Goal: Task Accomplishment & Management: Complete application form

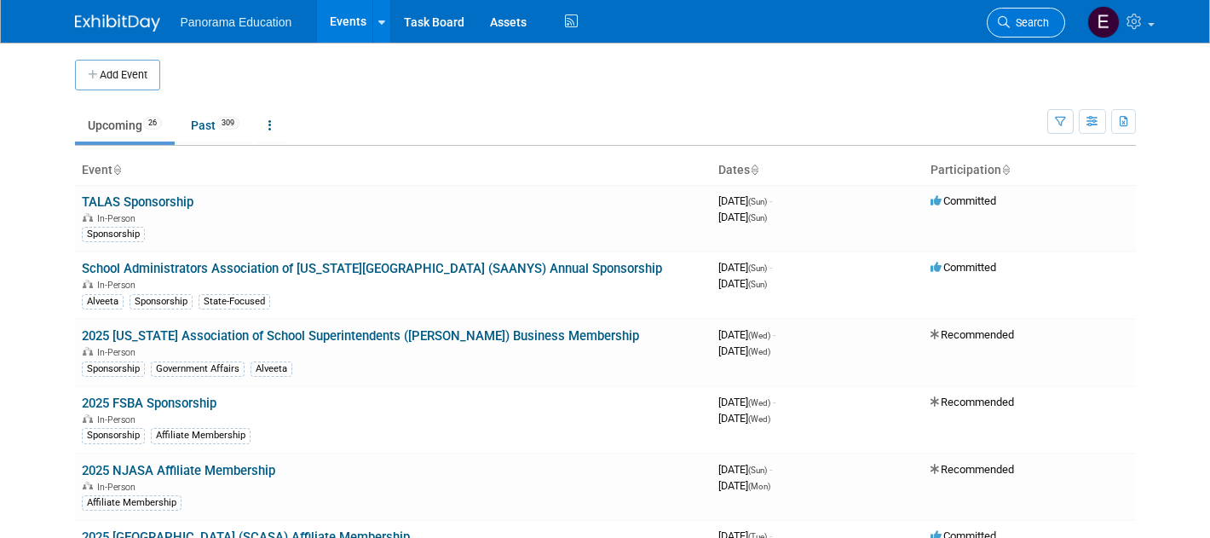
click at [1048, 19] on link "Search" at bounding box center [1026, 23] width 78 height 30
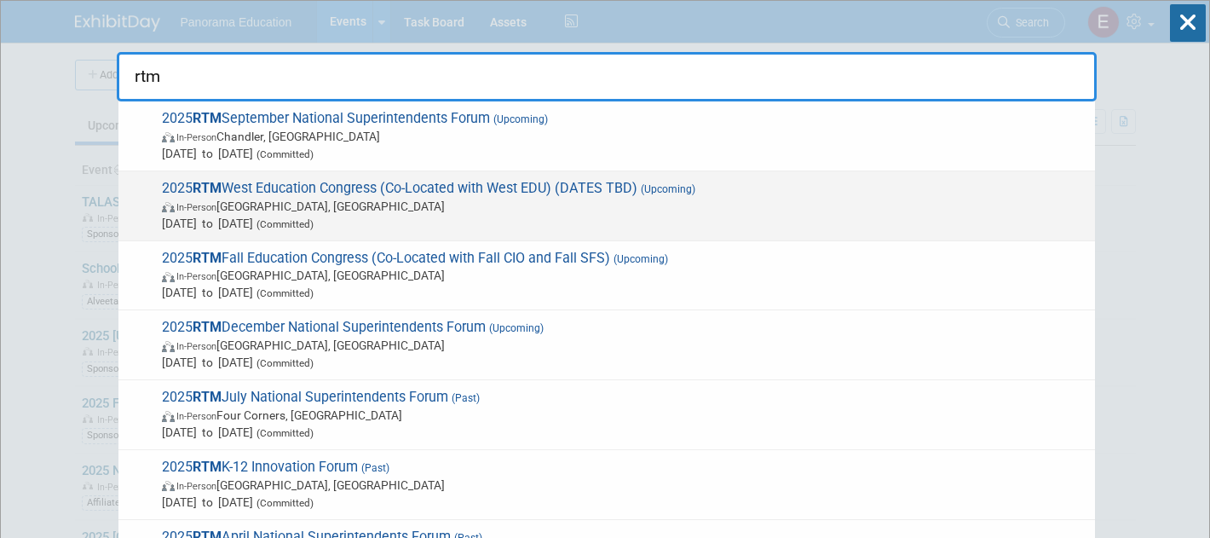
type input "rtm"
click at [447, 224] on span "Sep 21, 2025 to Sep 23, 2025 (Committed)" at bounding box center [624, 223] width 925 height 17
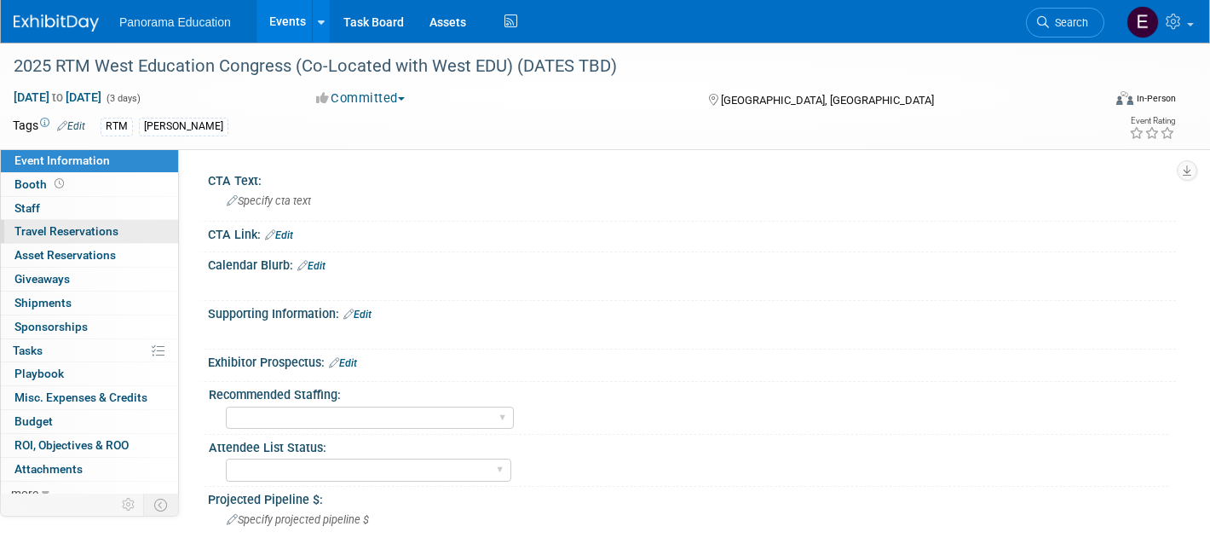
click at [88, 236] on span "Travel Reservations 0" at bounding box center [66, 231] width 104 height 14
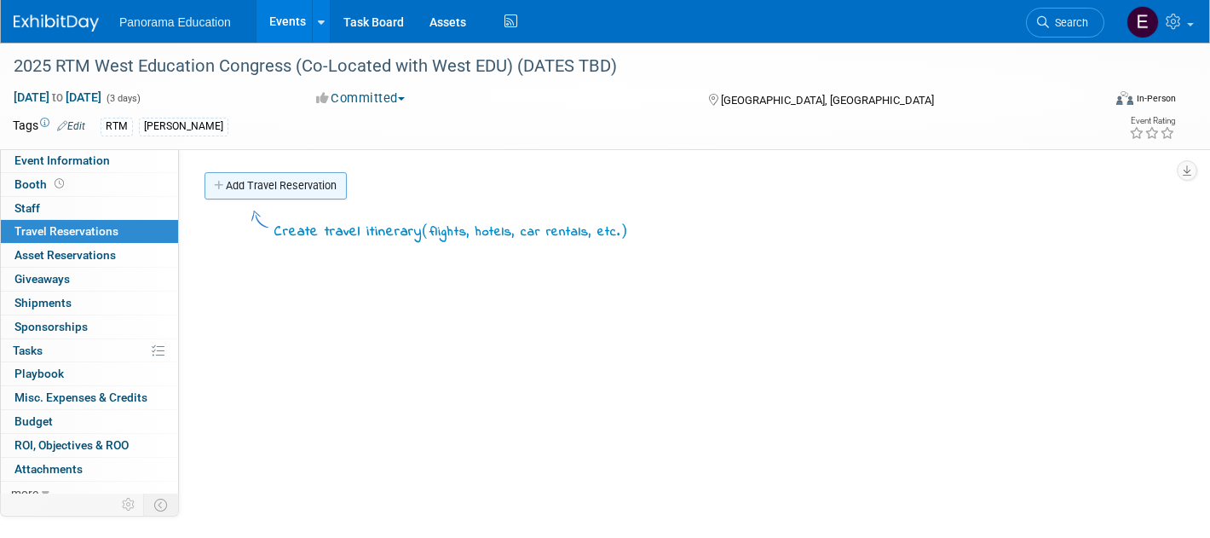
click at [253, 198] on link "Add Travel Reservation" at bounding box center [276, 185] width 142 height 27
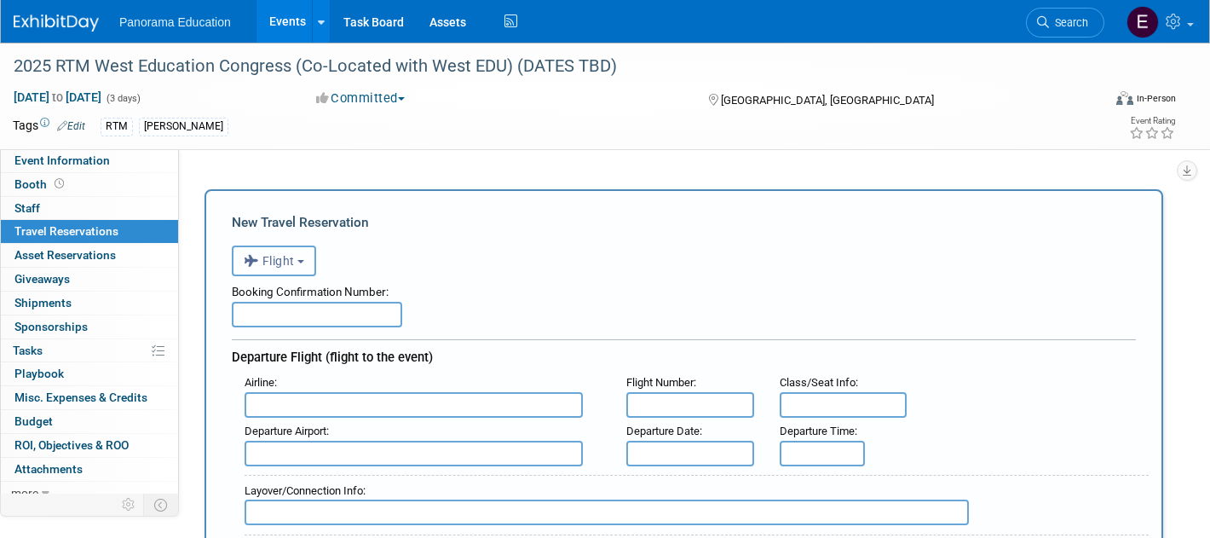
click at [295, 268] on button "Flight" at bounding box center [274, 260] width 84 height 31
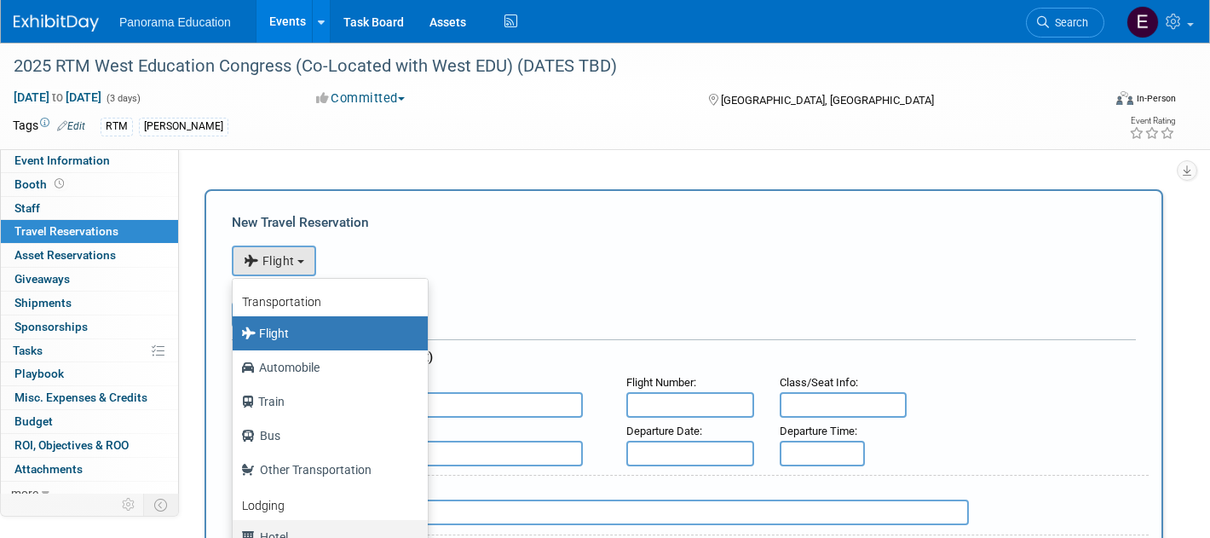
click at [298, 521] on link "Hotel" at bounding box center [330, 537] width 195 height 34
click at [298, 533] on label "Hotel" at bounding box center [326, 536] width 170 height 27
click at [235, 533] on input "Hotel" at bounding box center [229, 534] width 11 height 11
select select "6"
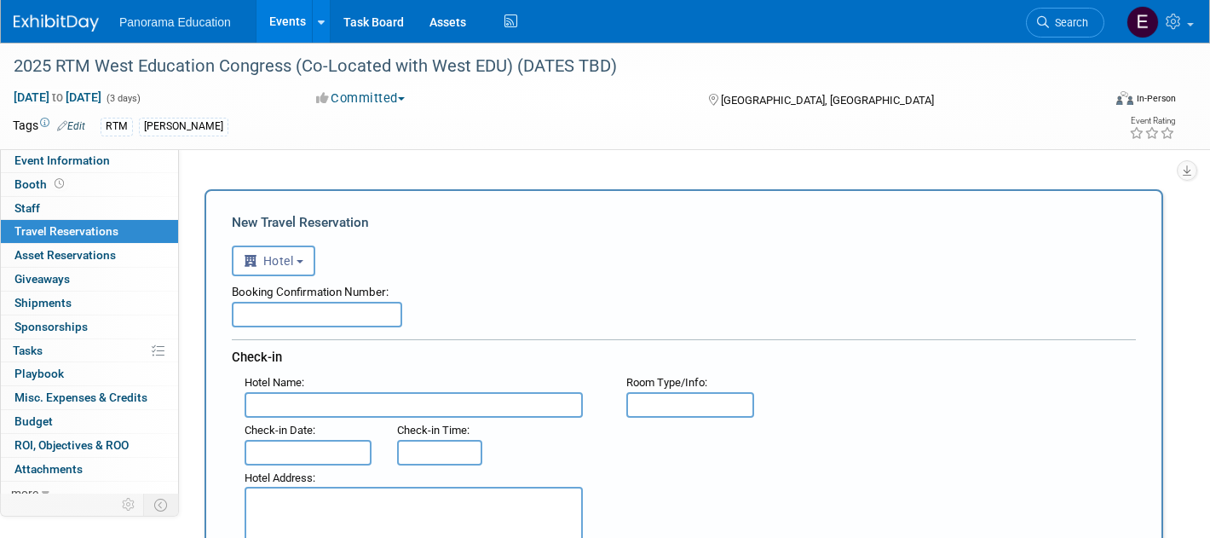
click at [372, 306] on input "text" at bounding box center [317, 315] width 170 height 26
paste input "XL3K5DMY"
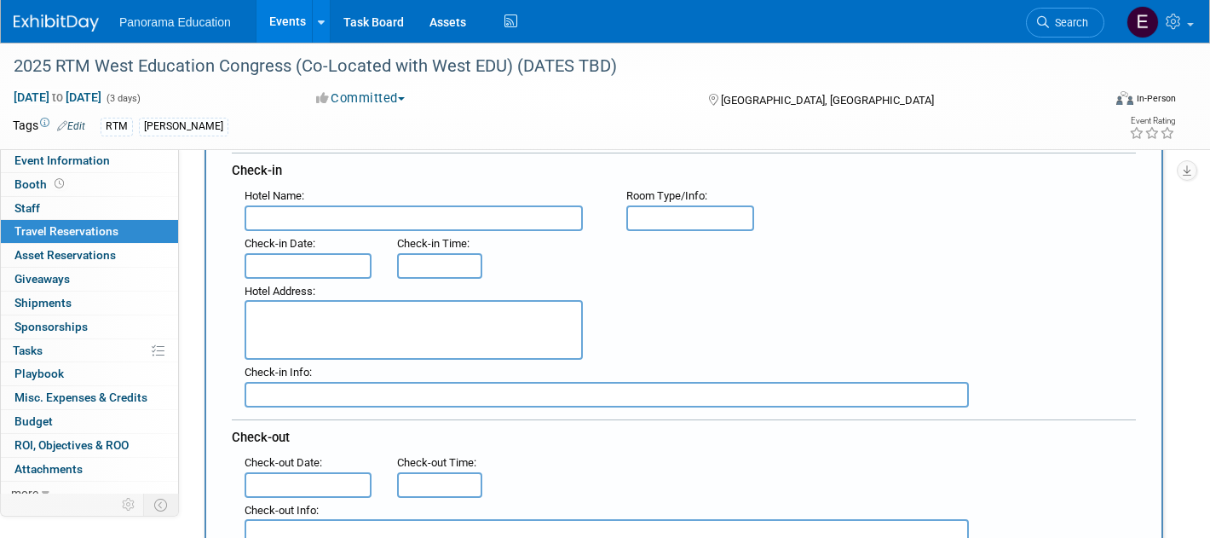
scroll to position [178, 0]
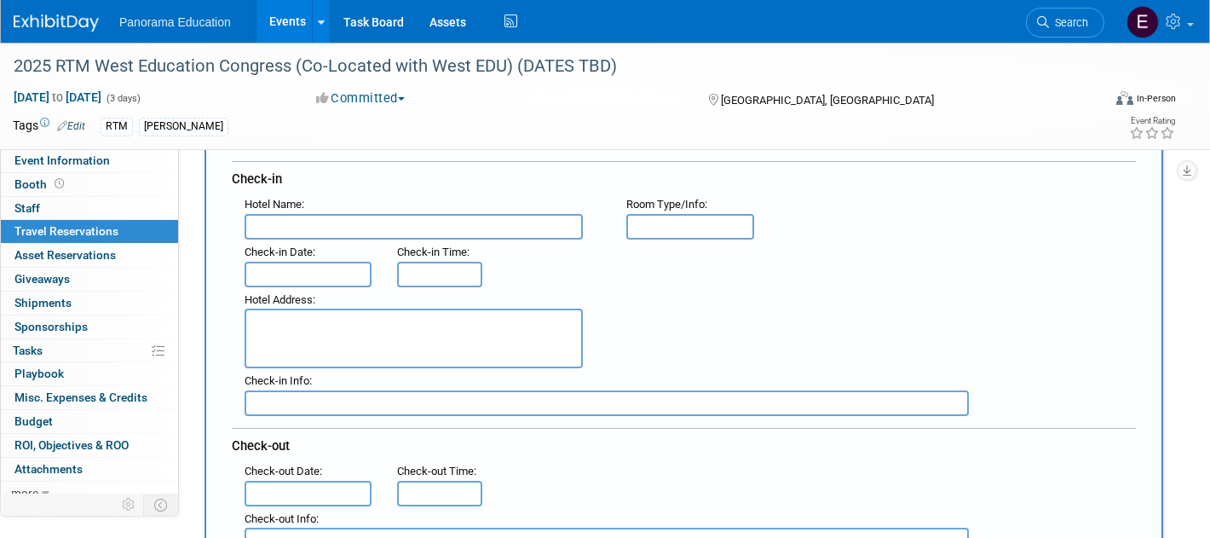
type input "XL3K5DMY"
click at [344, 249] on div "Check-in Date :" at bounding box center [308, 252] width 127 height 19
click at [325, 278] on input "text" at bounding box center [308, 275] width 127 height 26
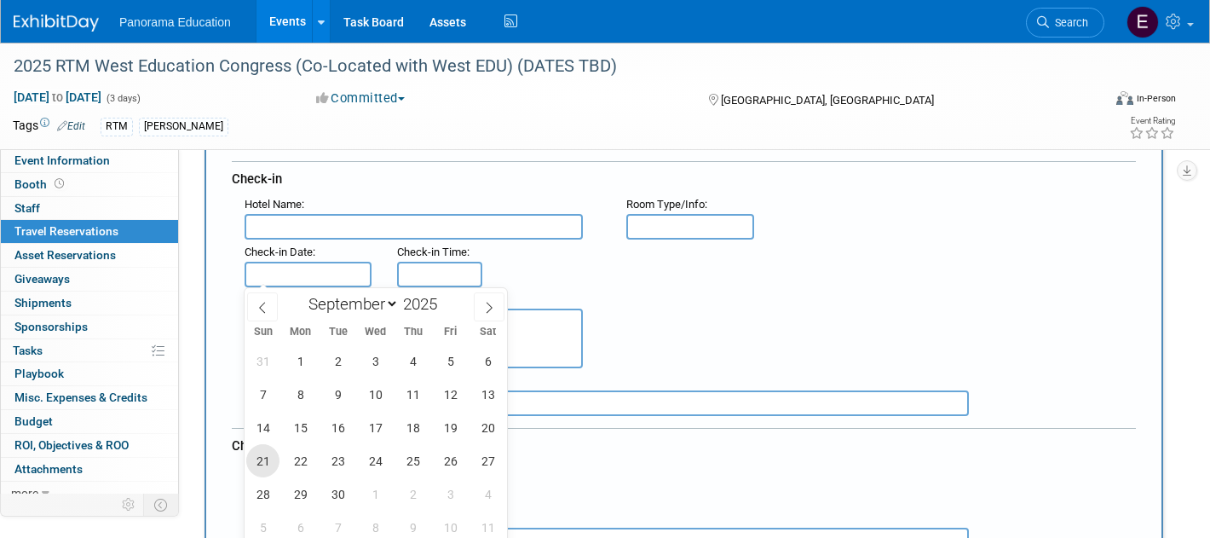
click at [264, 450] on span "21" at bounding box center [262, 460] width 33 height 33
type input "[DATE]"
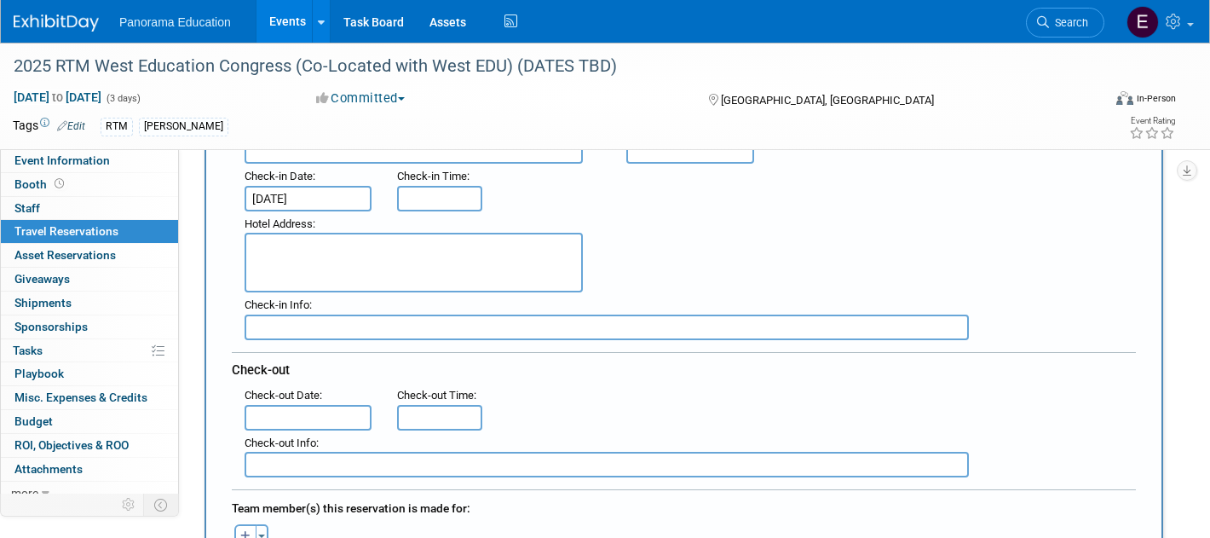
scroll to position [279, 0]
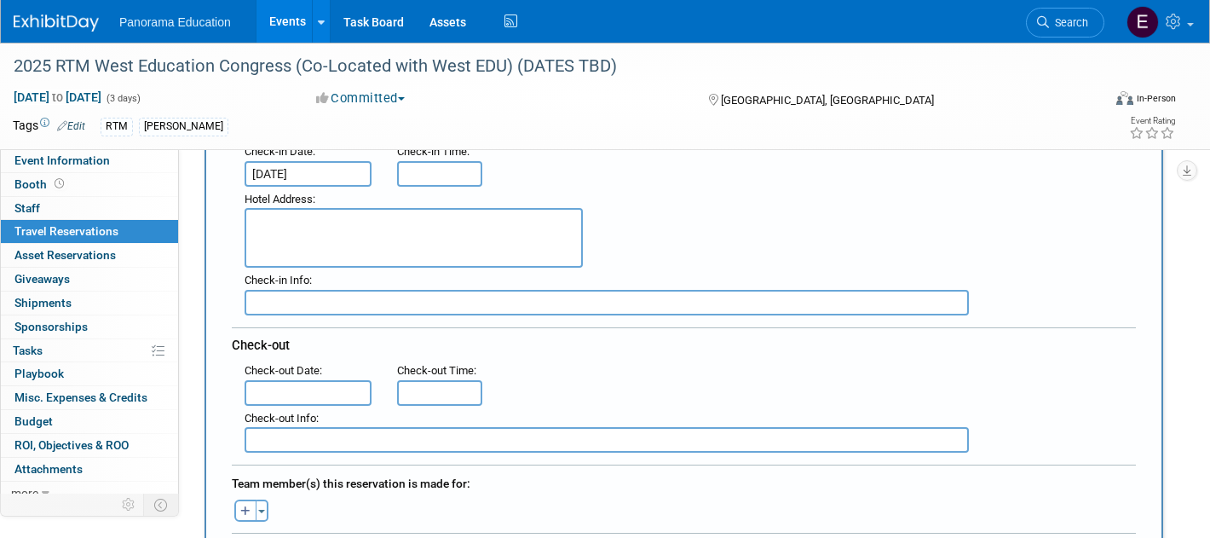
click at [331, 390] on input "text" at bounding box center [308, 393] width 127 height 26
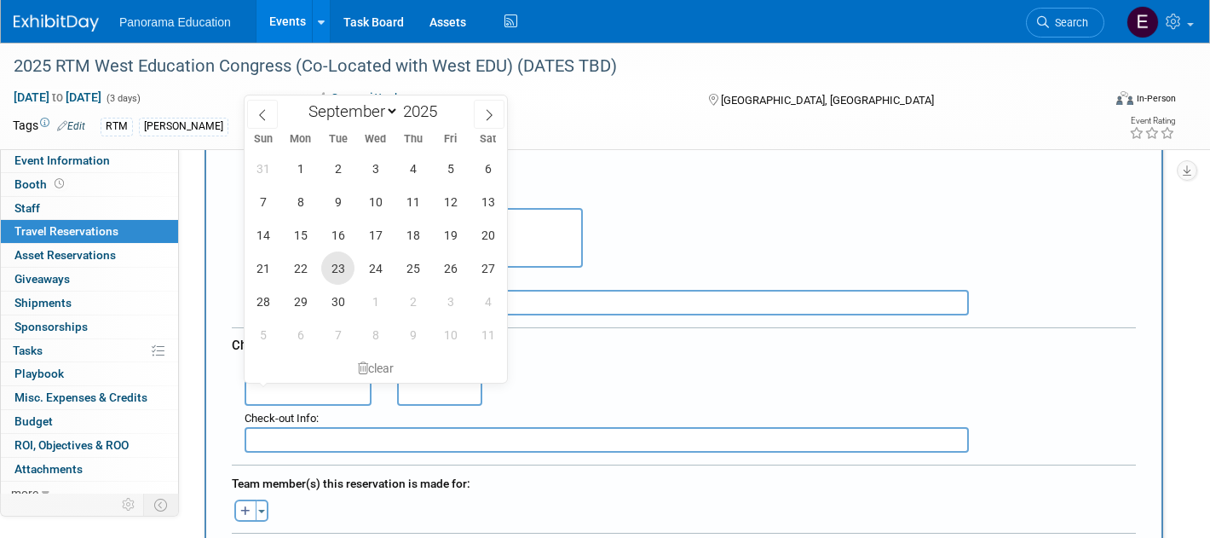
click at [341, 272] on span "23" at bounding box center [337, 267] width 33 height 33
type input "[DATE]"
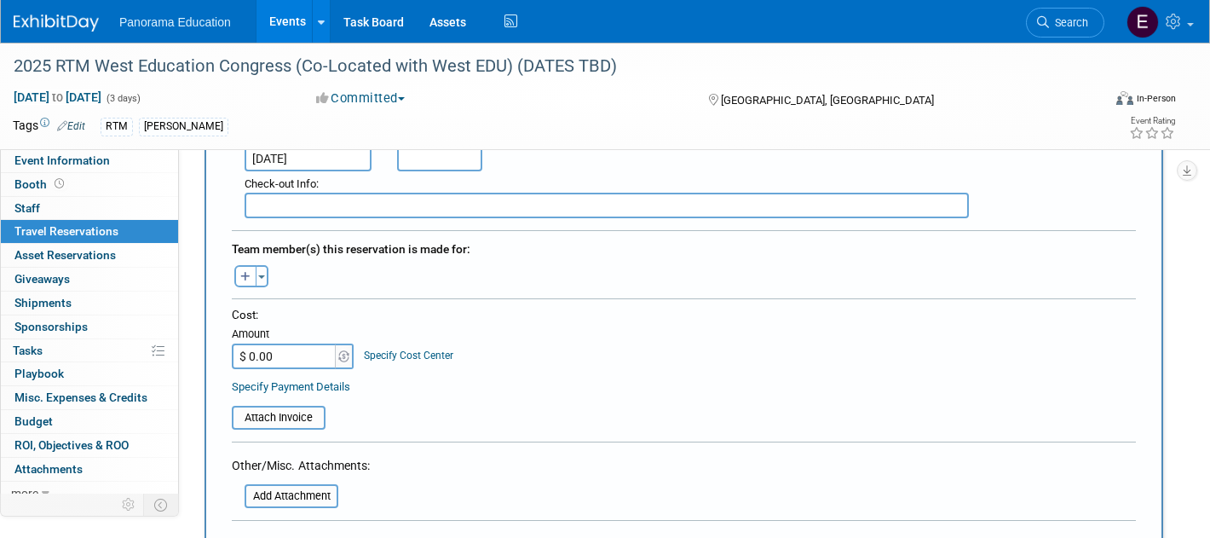
scroll to position [516, 0]
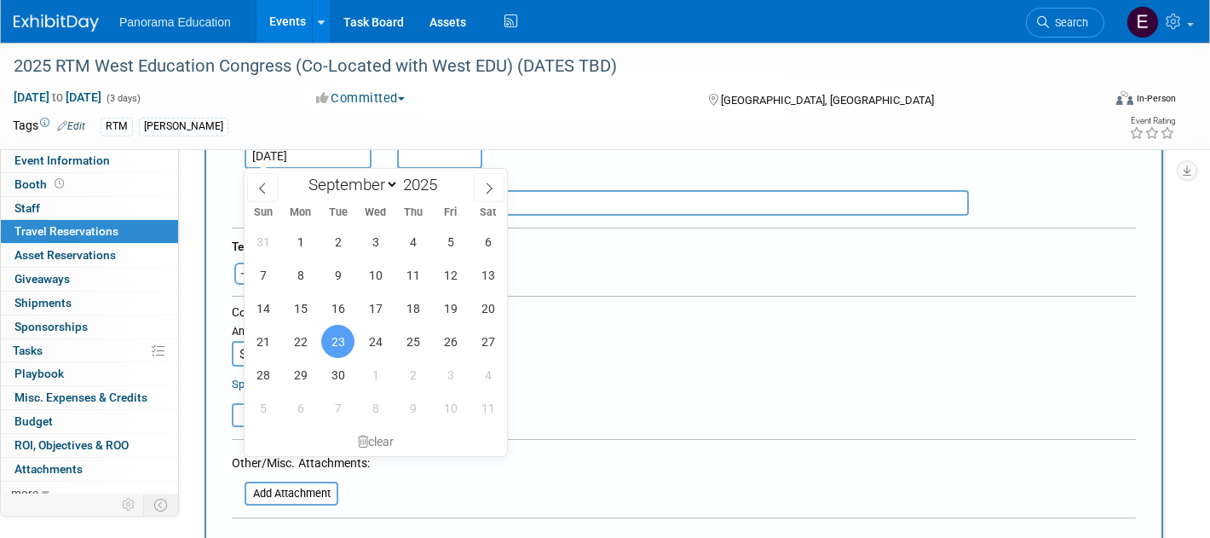
click at [568, 314] on div "Cost:" at bounding box center [684, 312] width 904 height 16
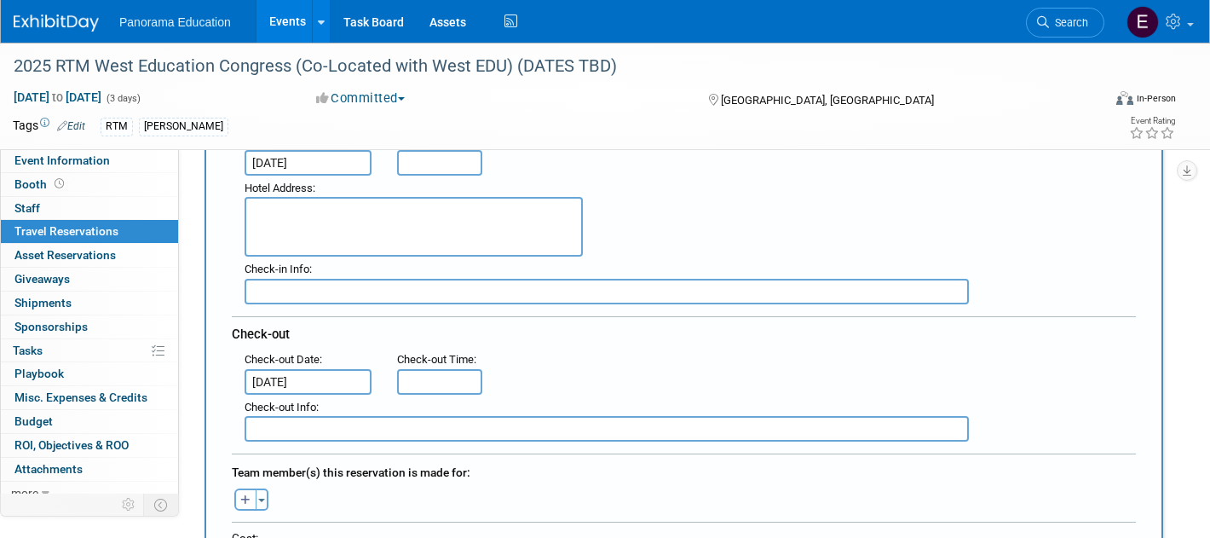
scroll to position [270, 0]
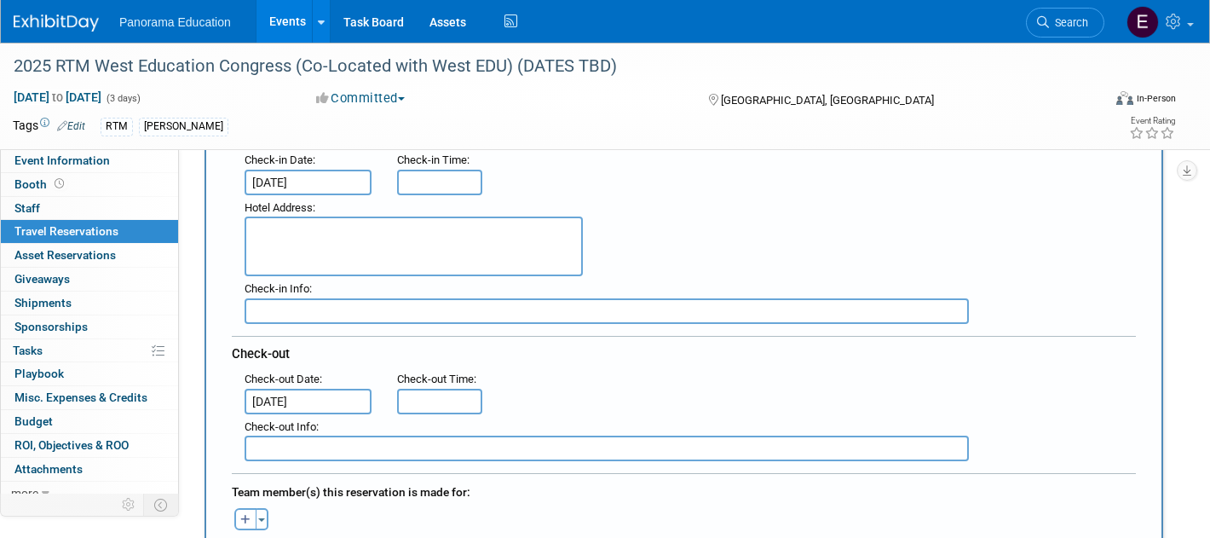
click at [425, 243] on textarea at bounding box center [414, 246] width 338 height 60
paste textarea "[STREET_ADDRESS]"
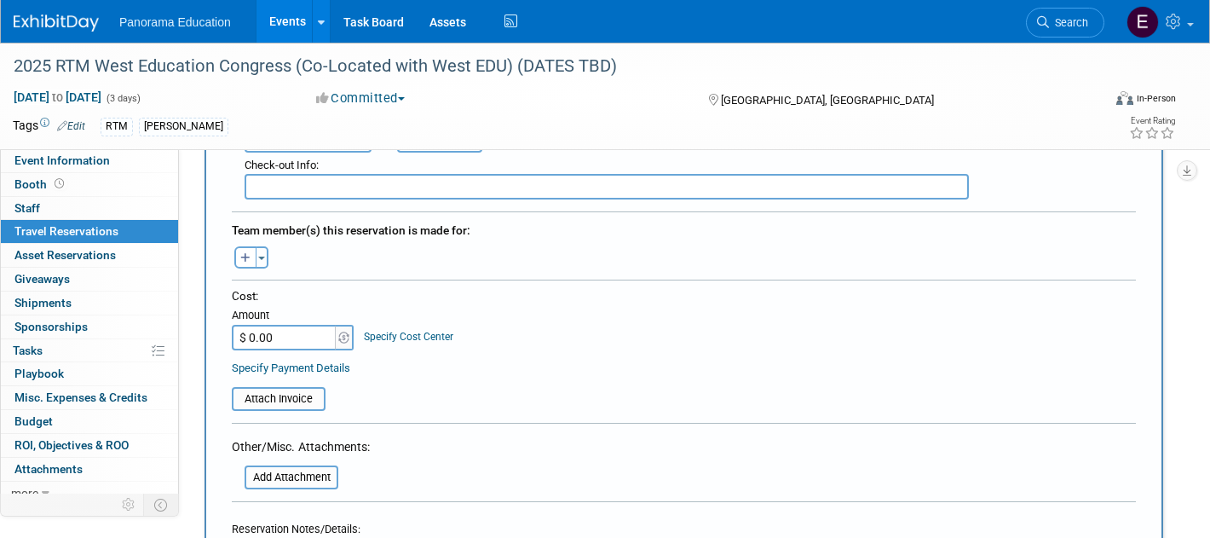
scroll to position [637, 0]
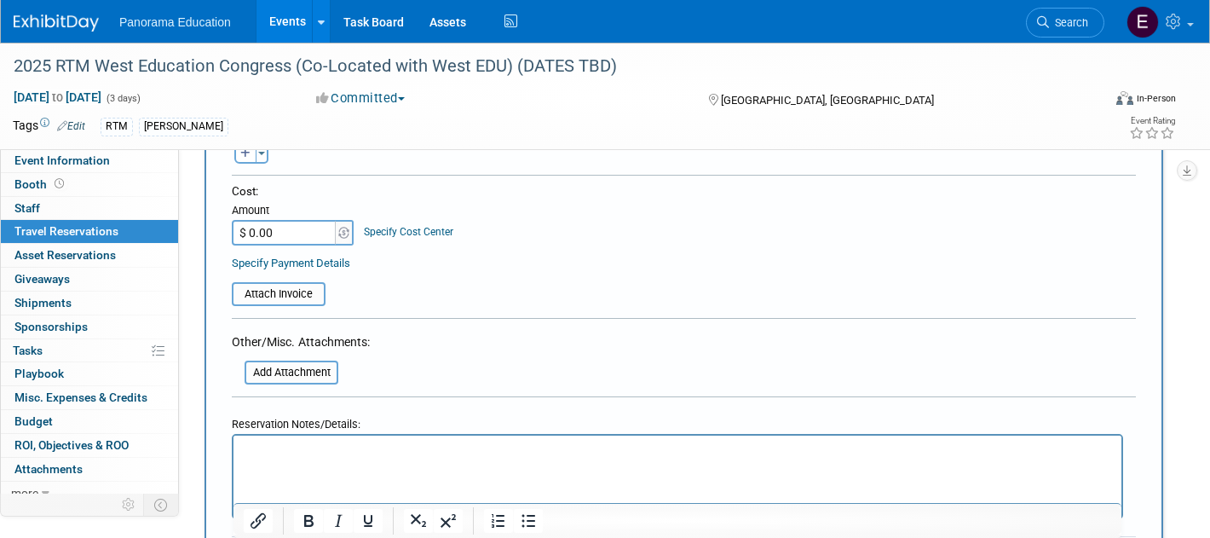
type textarea "[STREET_ADDRESS]"
click at [455, 460] on html at bounding box center [678, 447] width 888 height 25
click at [506, 360] on form "<i class="fas fa-plane" style="padding: 6px 4px 6px 1px;"></i> Flight <i class=…" at bounding box center [684, 98] width 904 height 999
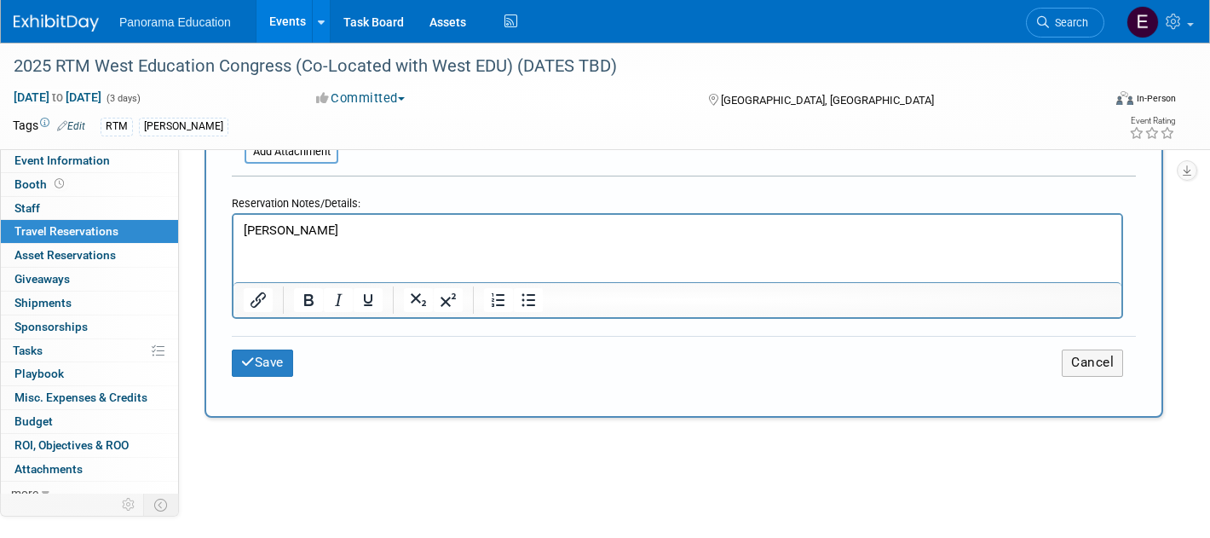
scroll to position [856, 0]
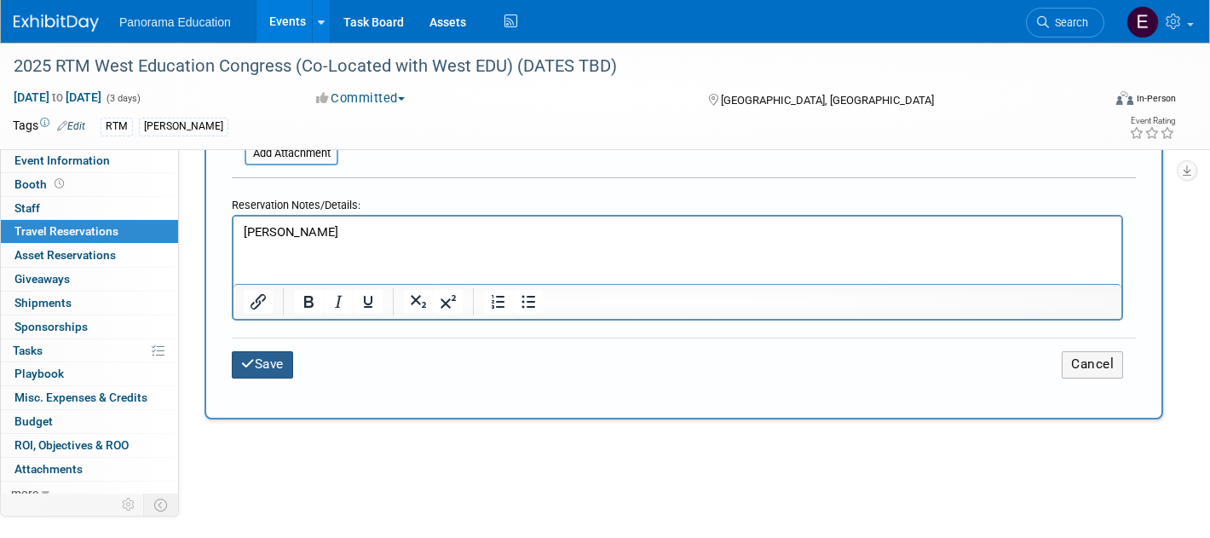
click at [283, 366] on button "Save" at bounding box center [262, 364] width 61 height 26
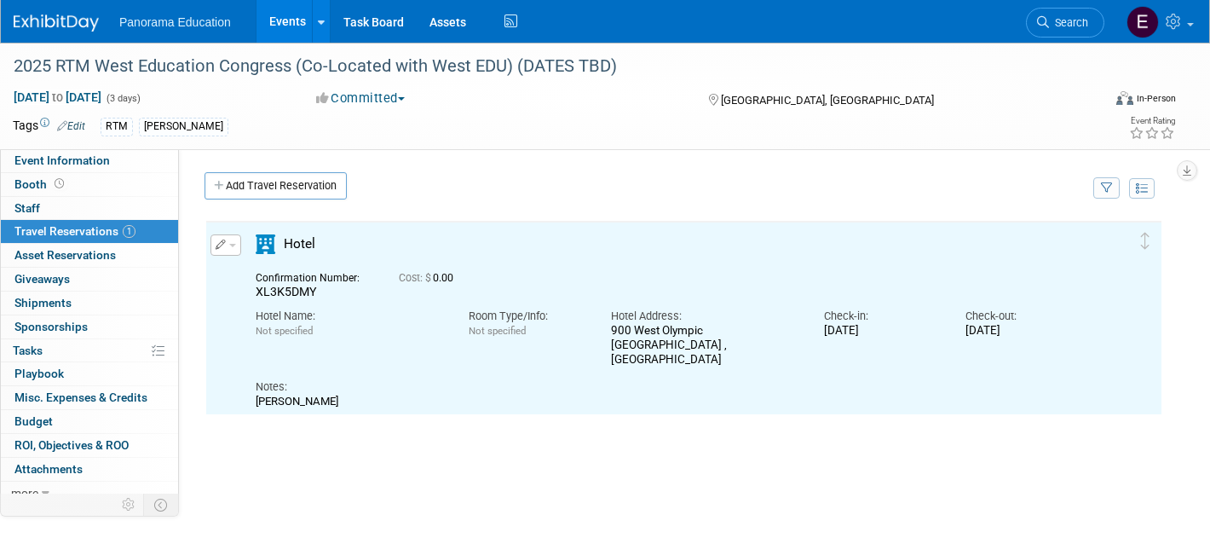
scroll to position [0, 0]
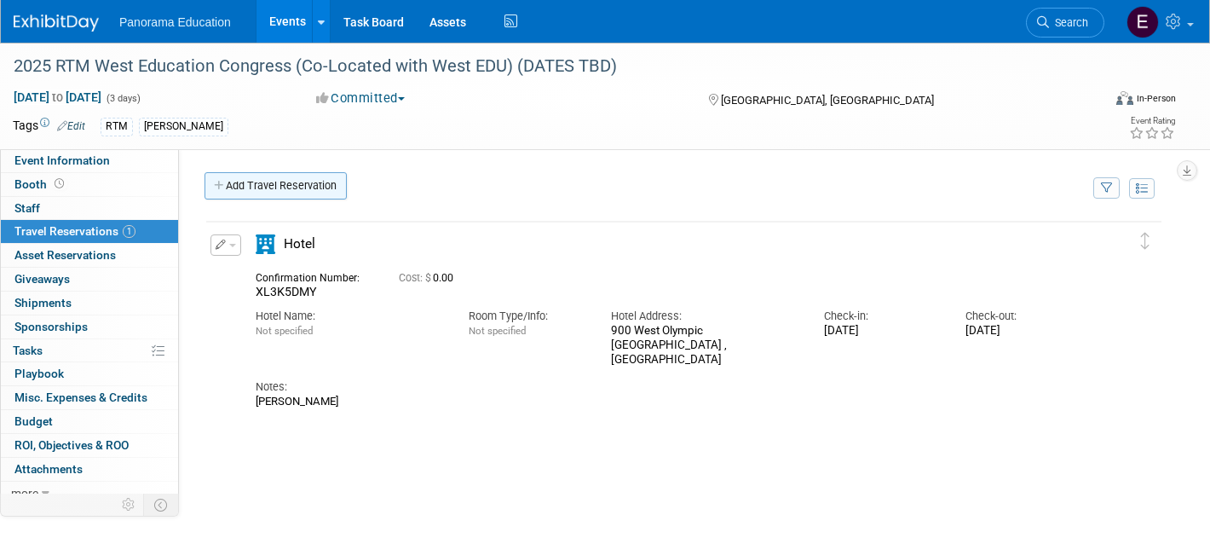
click at [299, 185] on link "Add Travel Reservation" at bounding box center [276, 185] width 142 height 27
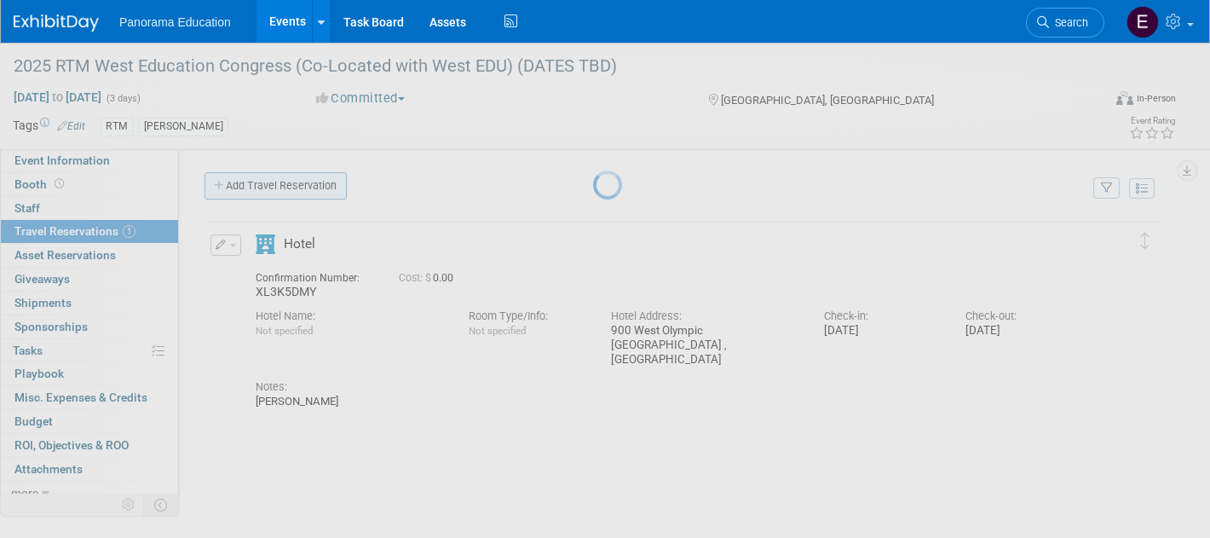
select select "8"
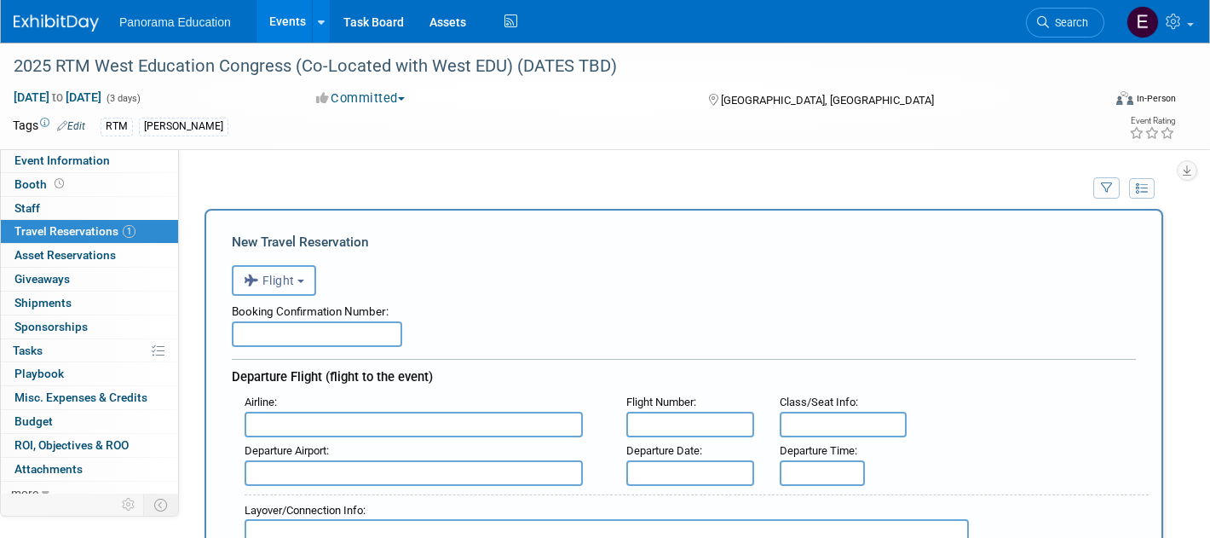
click at [293, 274] on span "Flight" at bounding box center [269, 281] width 51 height 14
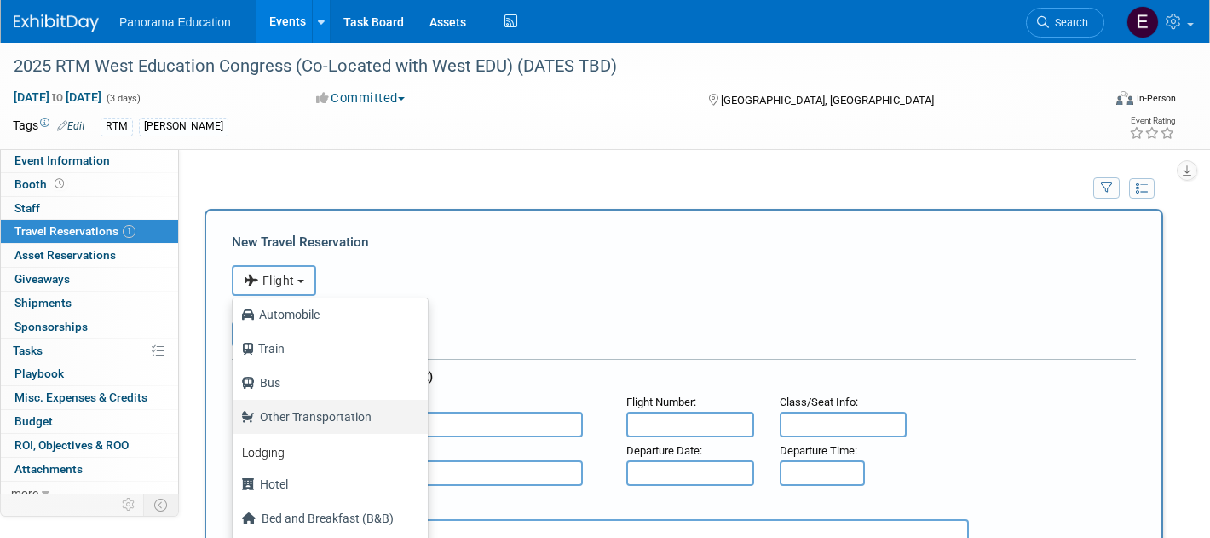
scroll to position [72, 0]
click at [294, 486] on label "Hotel" at bounding box center [326, 484] width 170 height 27
click at [235, 486] on input "Hotel" at bounding box center [229, 482] width 11 height 11
select select "6"
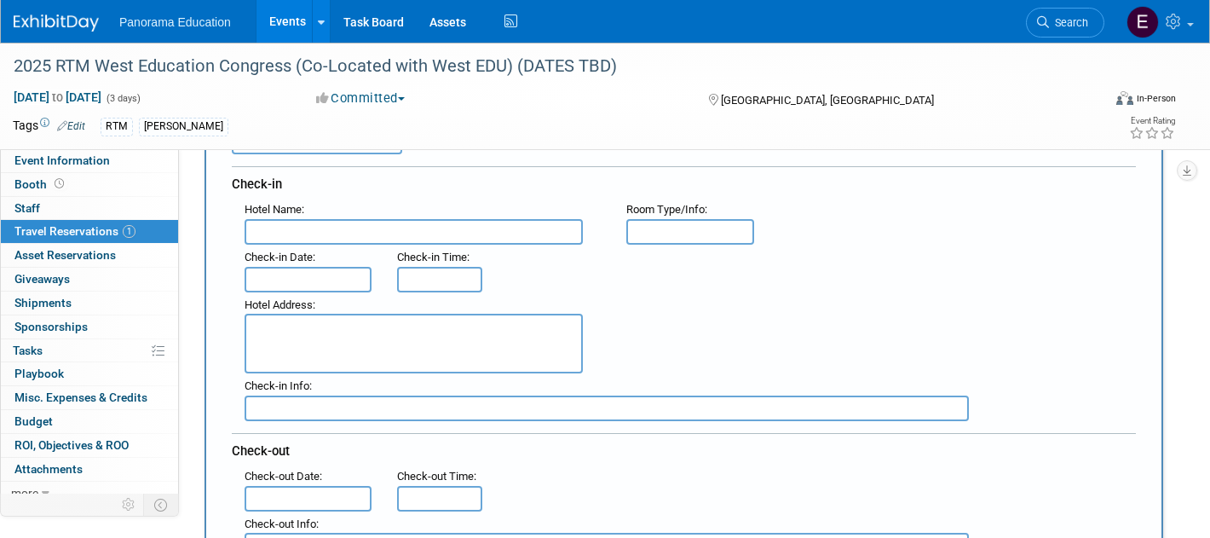
scroll to position [215, 0]
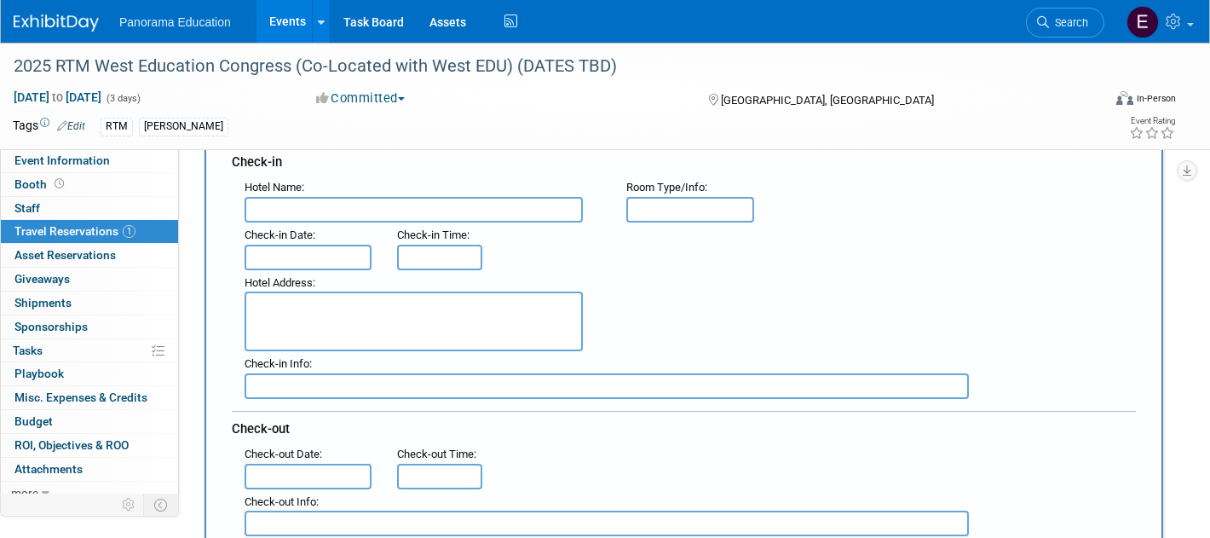
click at [310, 246] on input "text" at bounding box center [308, 258] width 127 height 26
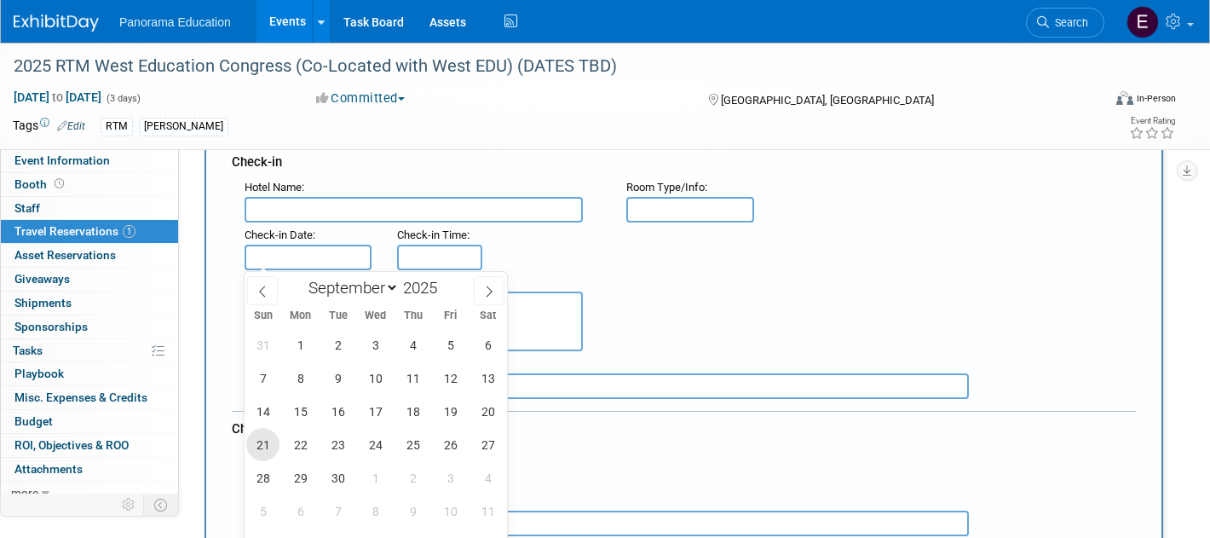
click at [261, 448] on span "21" at bounding box center [262, 444] width 33 height 33
type input "[DATE]"
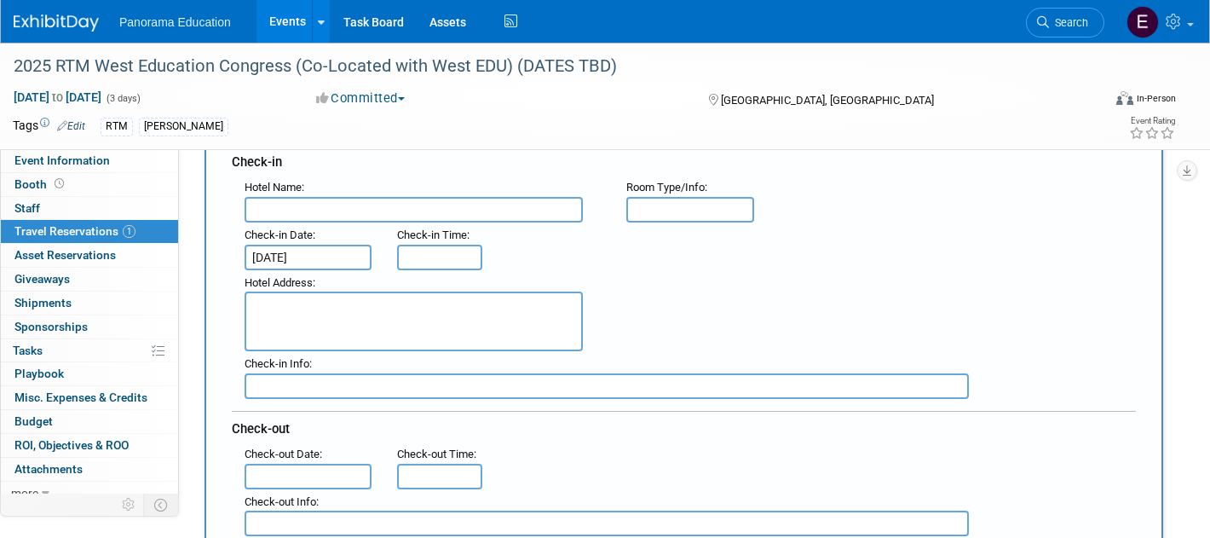
click at [271, 470] on input "text" at bounding box center [308, 477] width 127 height 26
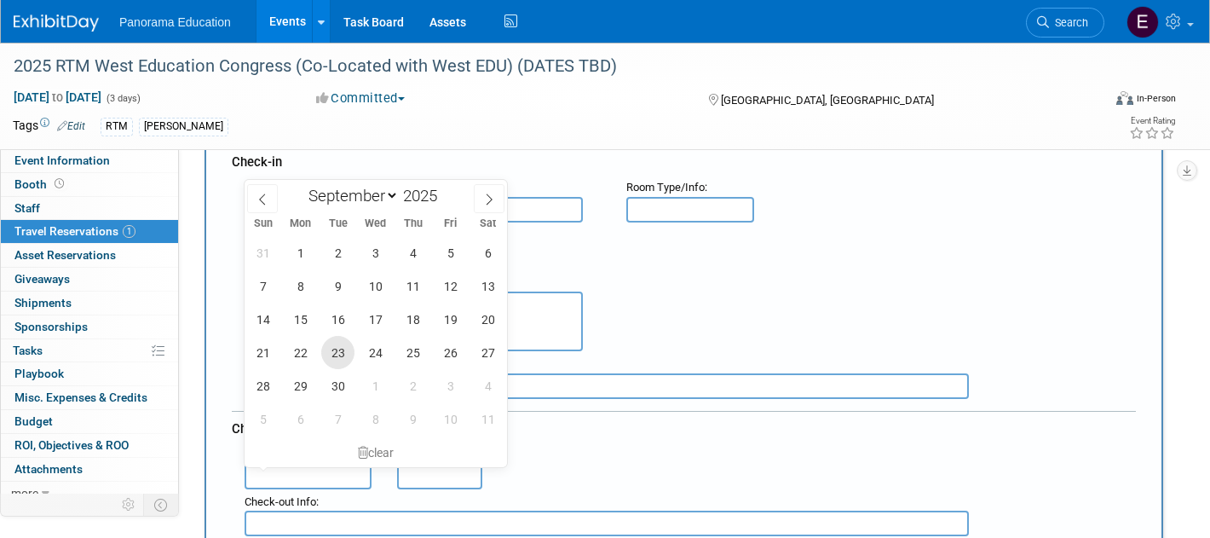
click at [337, 343] on span "23" at bounding box center [337, 352] width 33 height 33
type input "[DATE]"
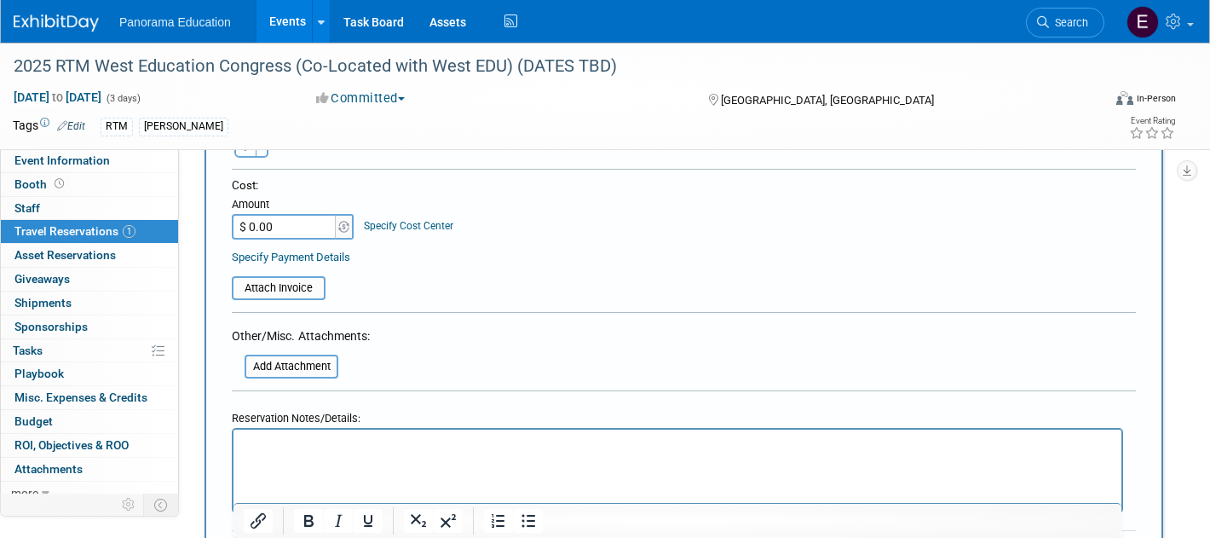
scroll to position [777, 0]
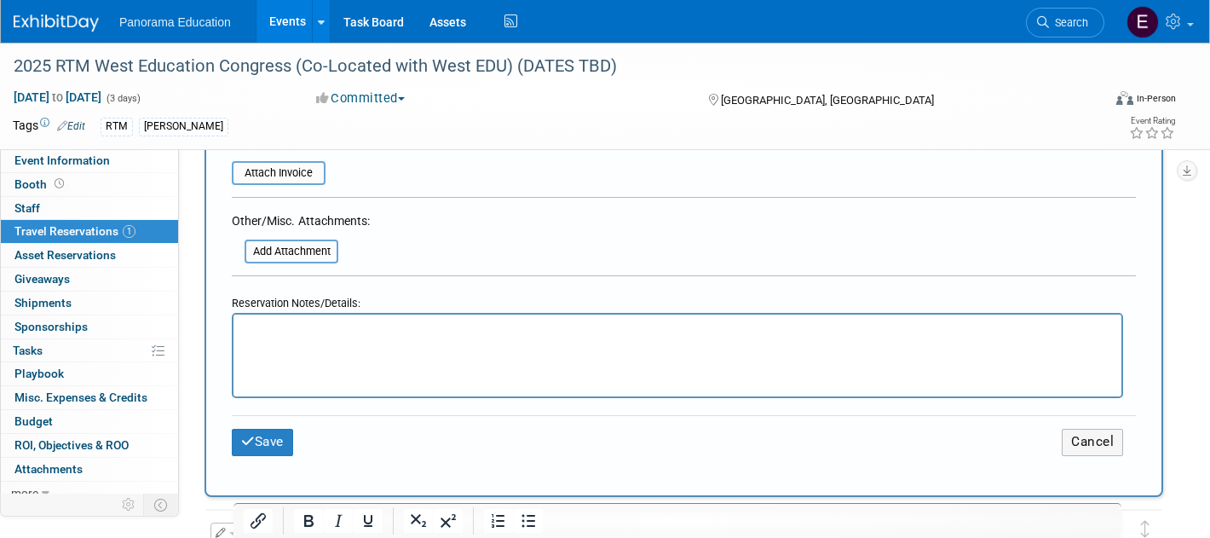
click at [486, 339] on html at bounding box center [678, 326] width 888 height 25
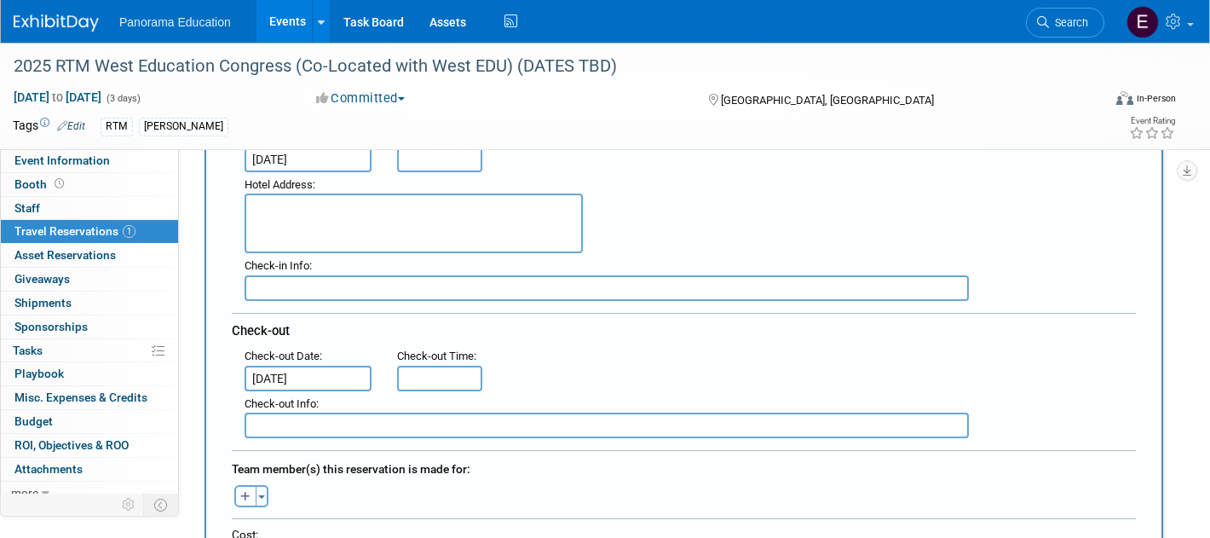
scroll to position [153, 0]
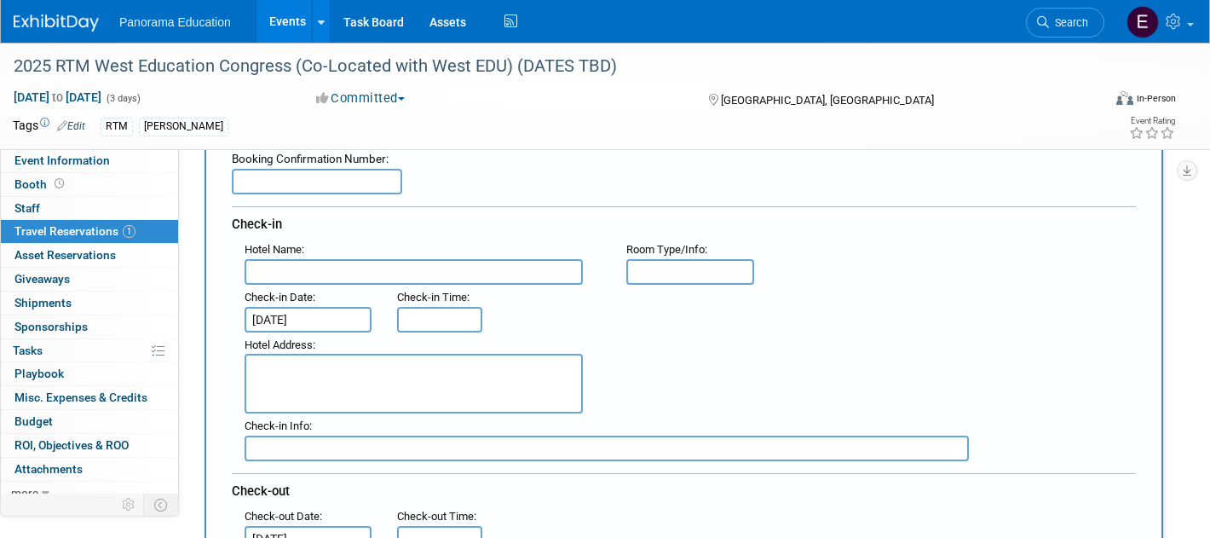
click at [297, 175] on input "text" at bounding box center [317, 182] width 170 height 26
paste input "PZ7P32RR"
type input "PZ7P32RR"
click at [350, 237] on div "Check-in" at bounding box center [684, 221] width 904 height 31
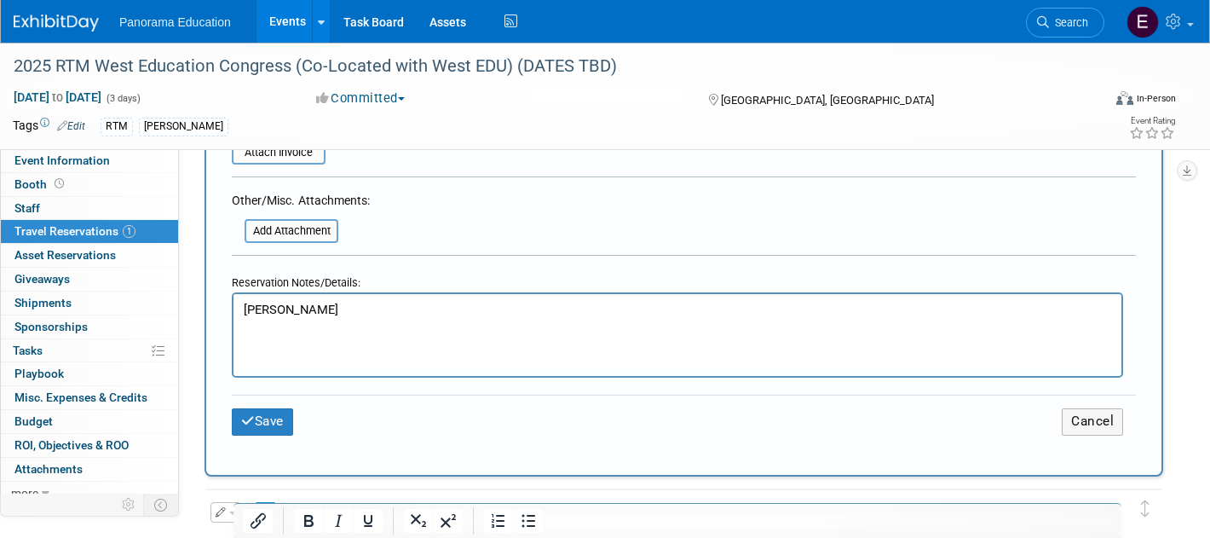
scroll to position [831, 0]
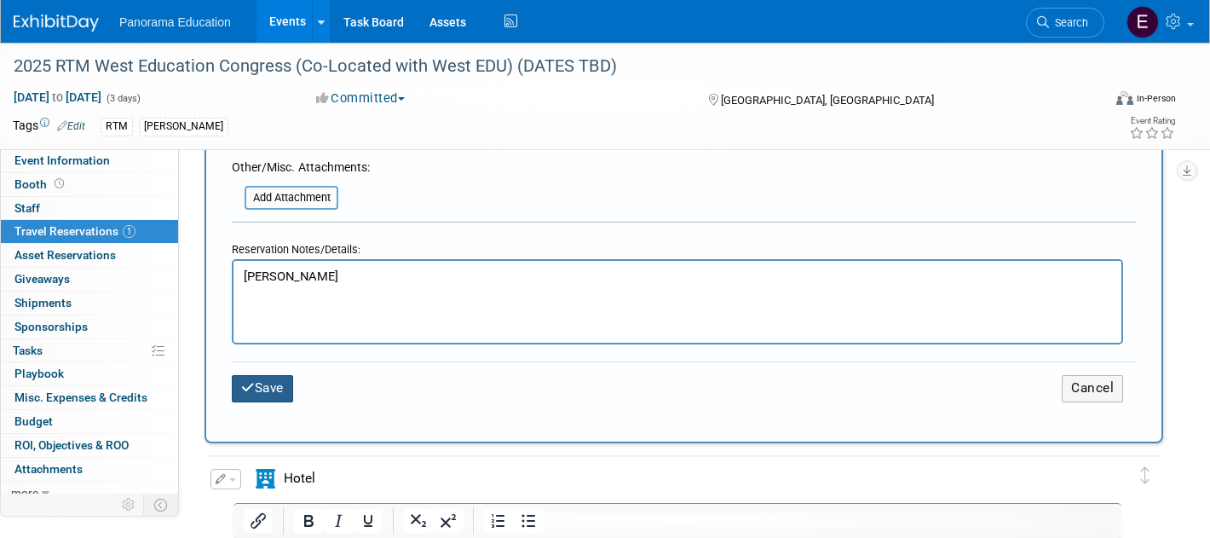
click at [258, 393] on button "Save" at bounding box center [262, 388] width 61 height 26
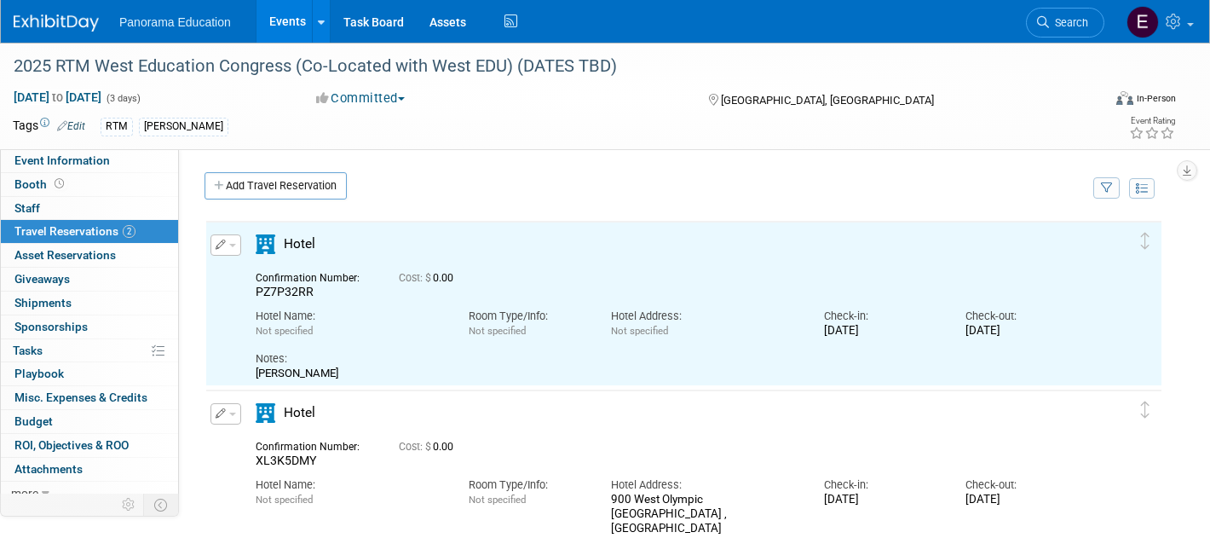
scroll to position [0, 0]
click at [234, 192] on link "Add Travel Reservation" at bounding box center [276, 185] width 142 height 27
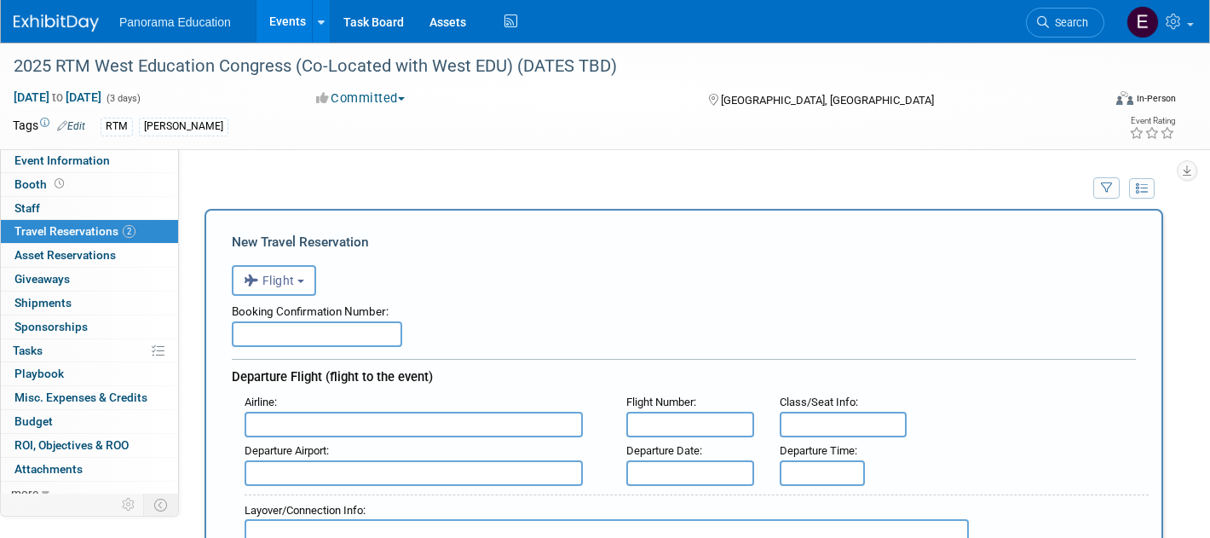
click at [308, 289] on button "Flight" at bounding box center [274, 280] width 84 height 31
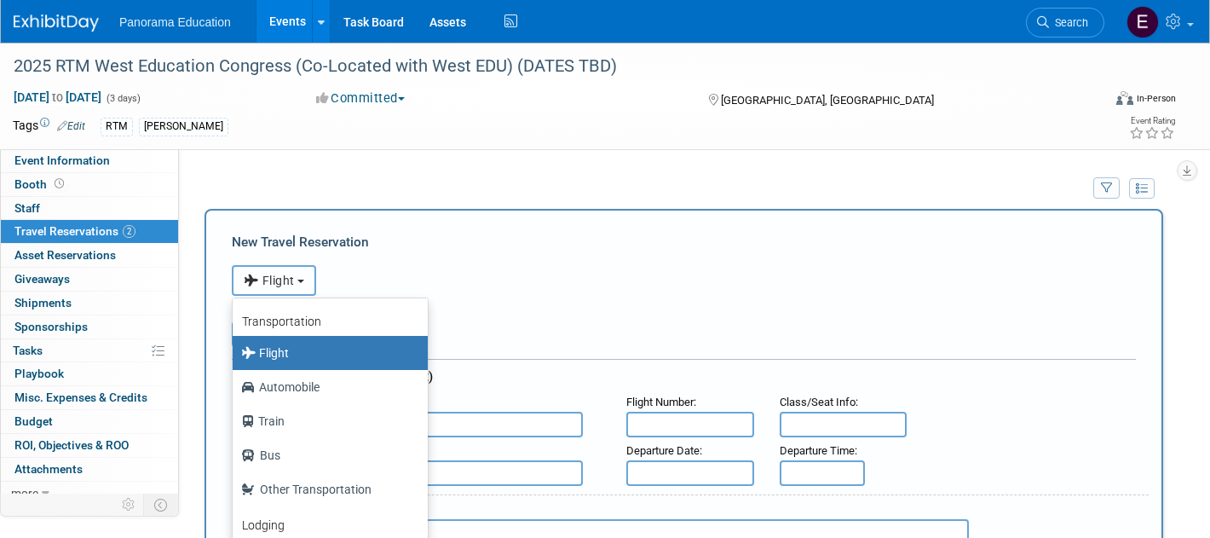
scroll to position [197, 0]
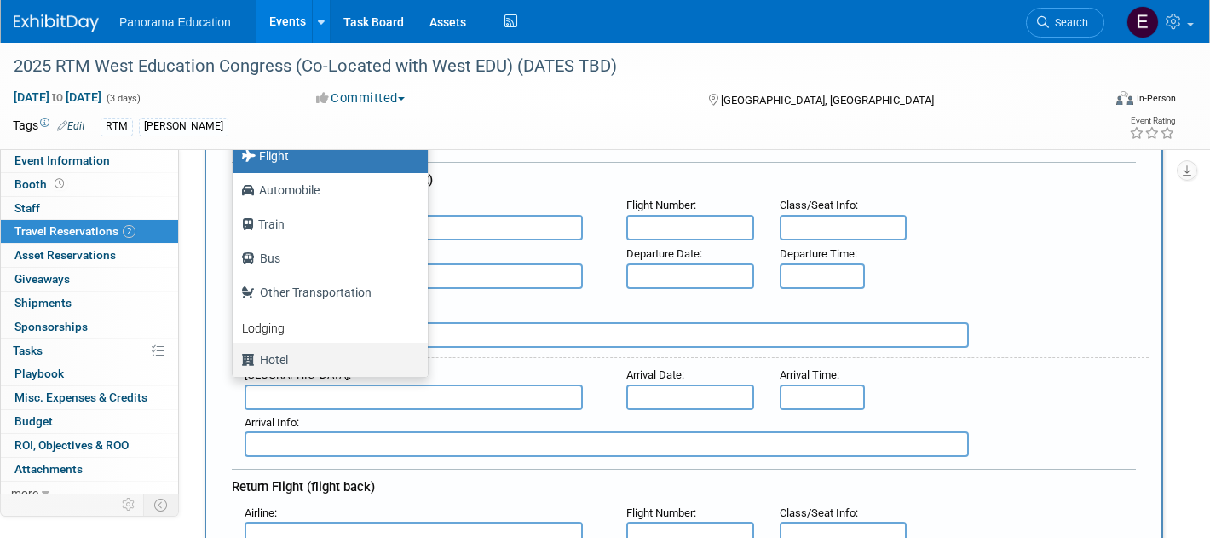
click at [319, 360] on label "Hotel" at bounding box center [326, 359] width 170 height 27
click at [235, 360] on input "Hotel" at bounding box center [229, 357] width 11 height 11
select select "6"
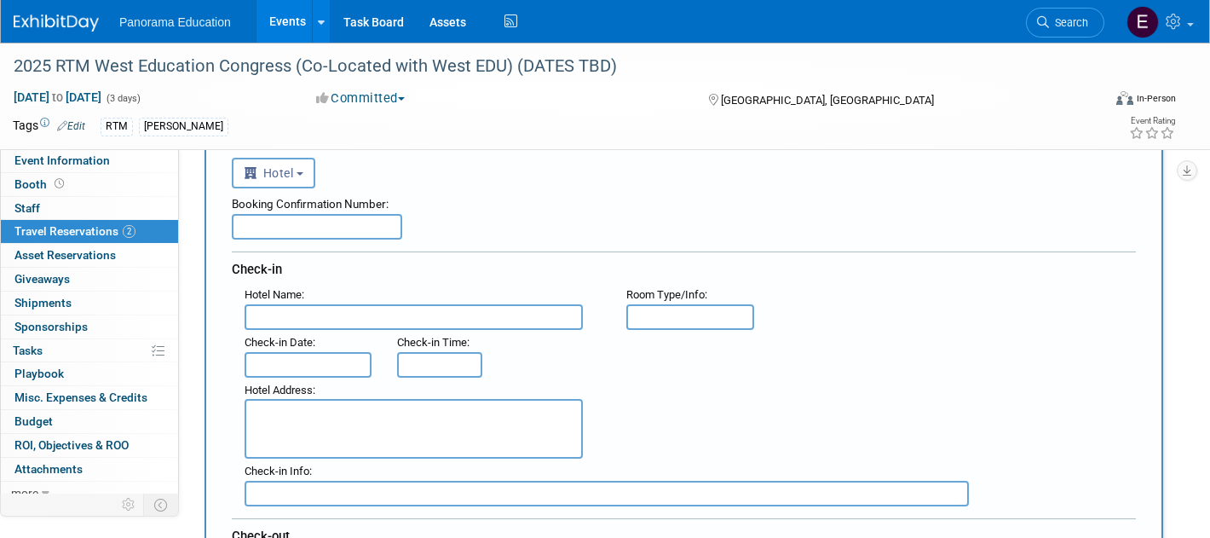
scroll to position [110, 0]
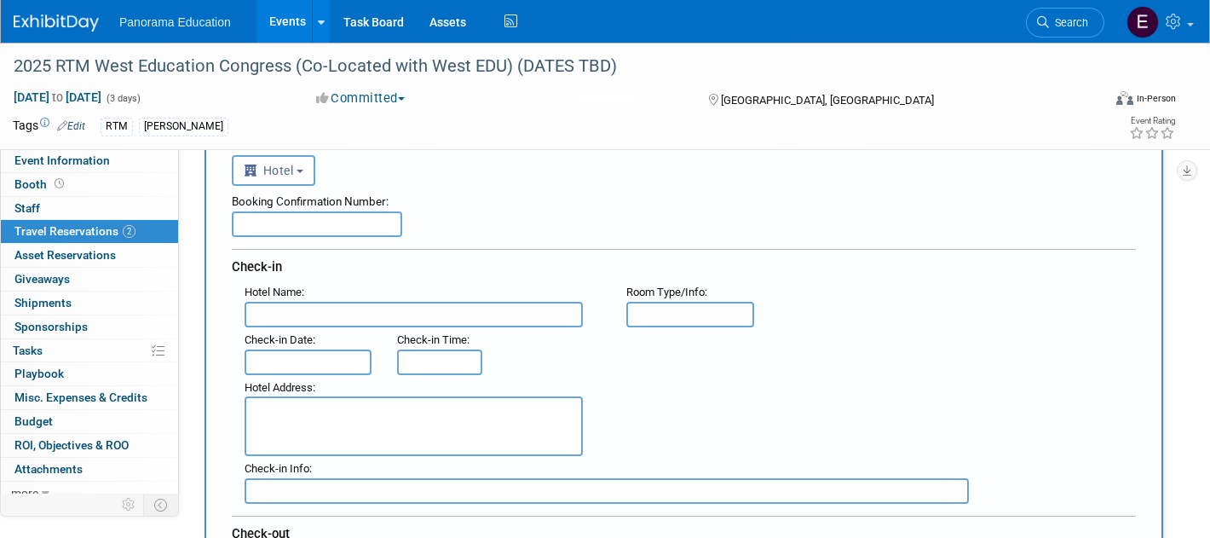
click at [350, 229] on input "text" at bounding box center [317, 224] width 170 height 26
paste input "7DK6INY0"
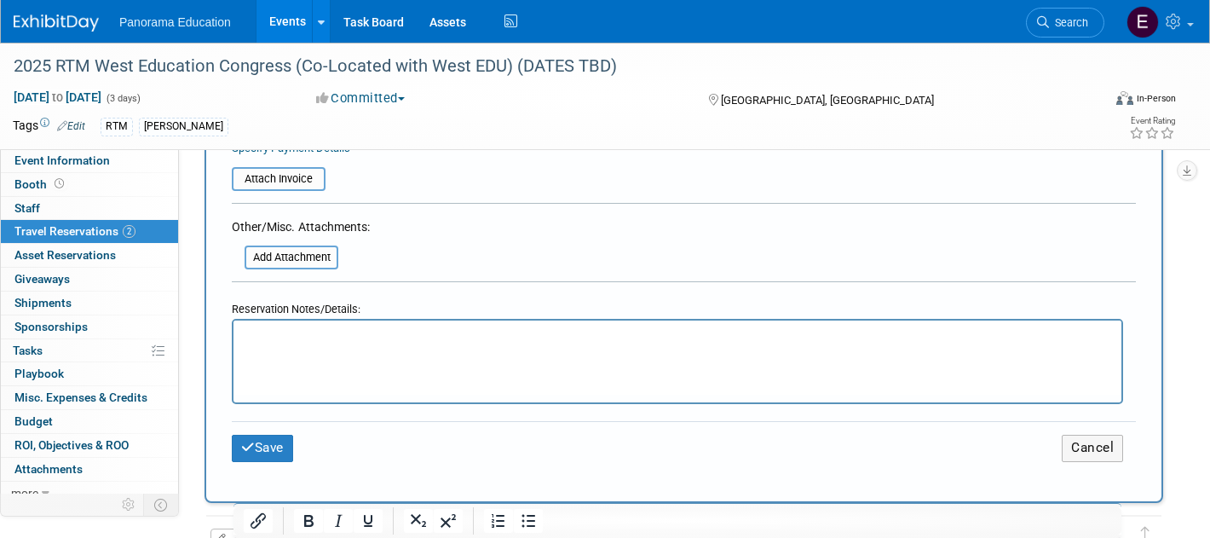
scroll to position [770, 0]
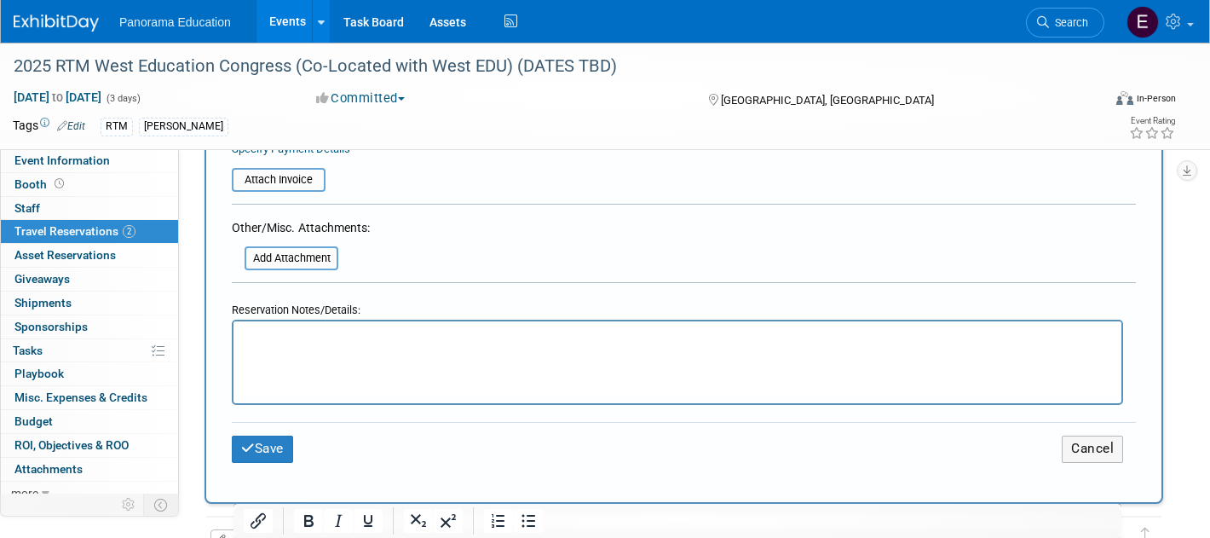
type input "7DK6INY0"
click at [396, 341] on p "Rich Text Area. Press ALT-0 for help." at bounding box center [678, 337] width 868 height 18
click at [251, 454] on button "Save" at bounding box center [262, 448] width 61 height 26
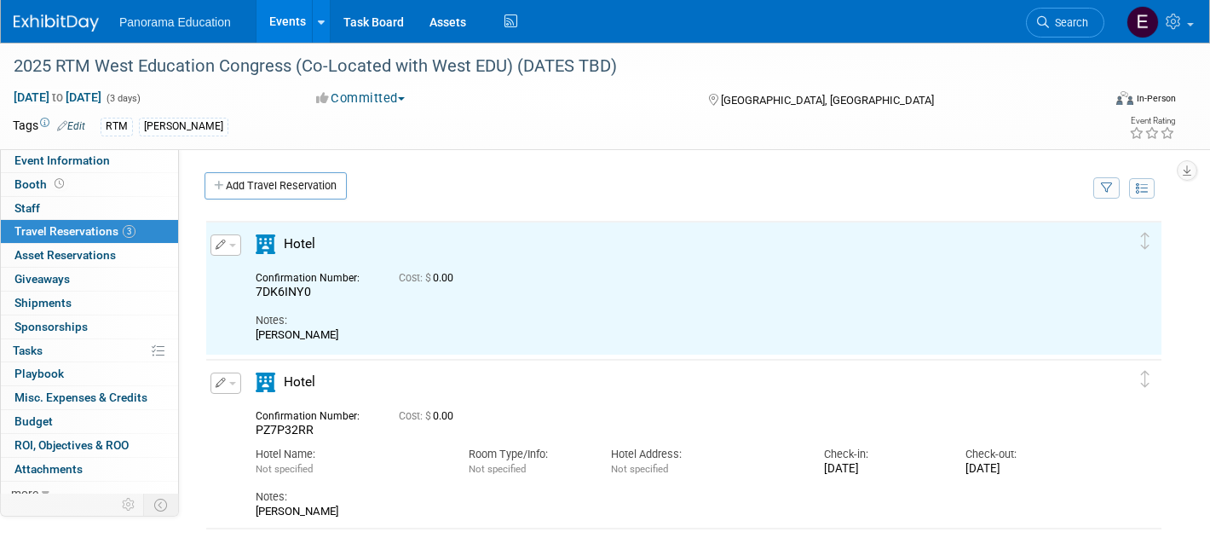
scroll to position [0, 0]
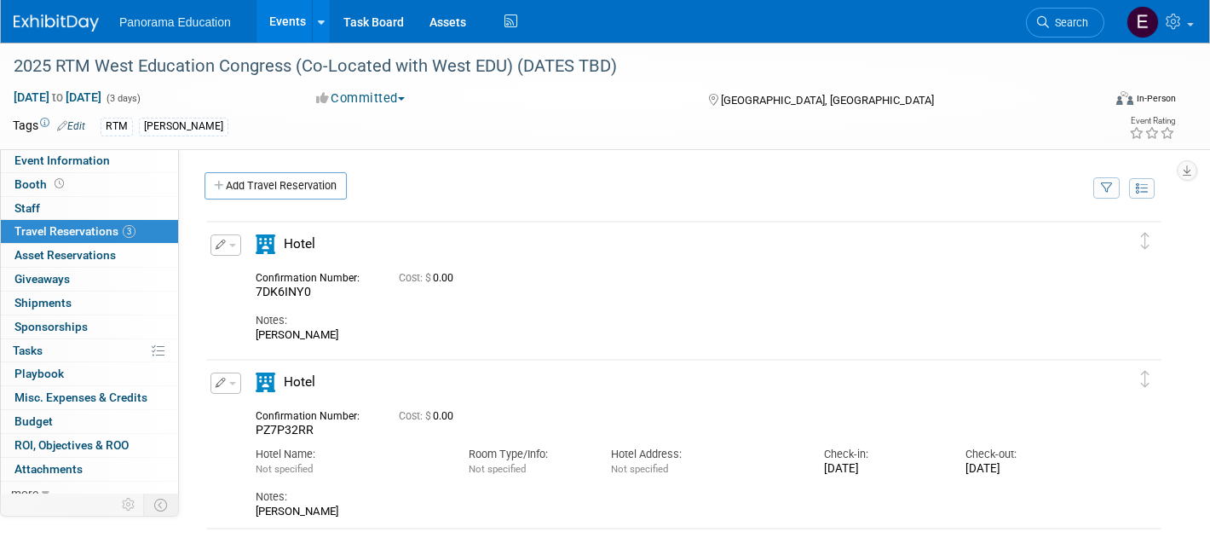
click at [85, 10] on link at bounding box center [67, 15] width 106 height 14
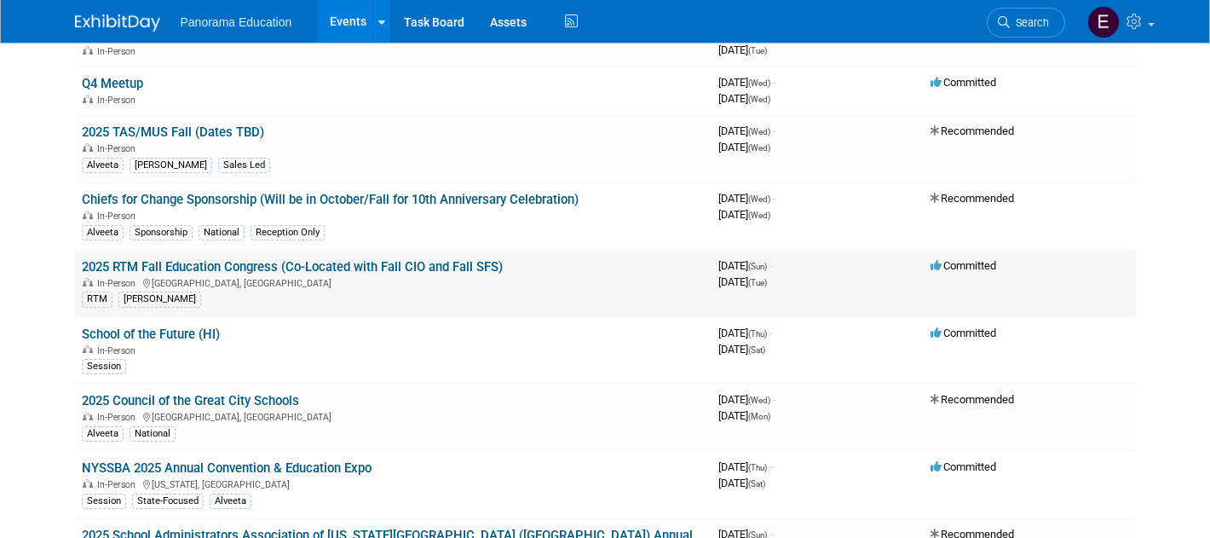
scroll to position [876, 0]
